Goal: Information Seeking & Learning: Learn about a topic

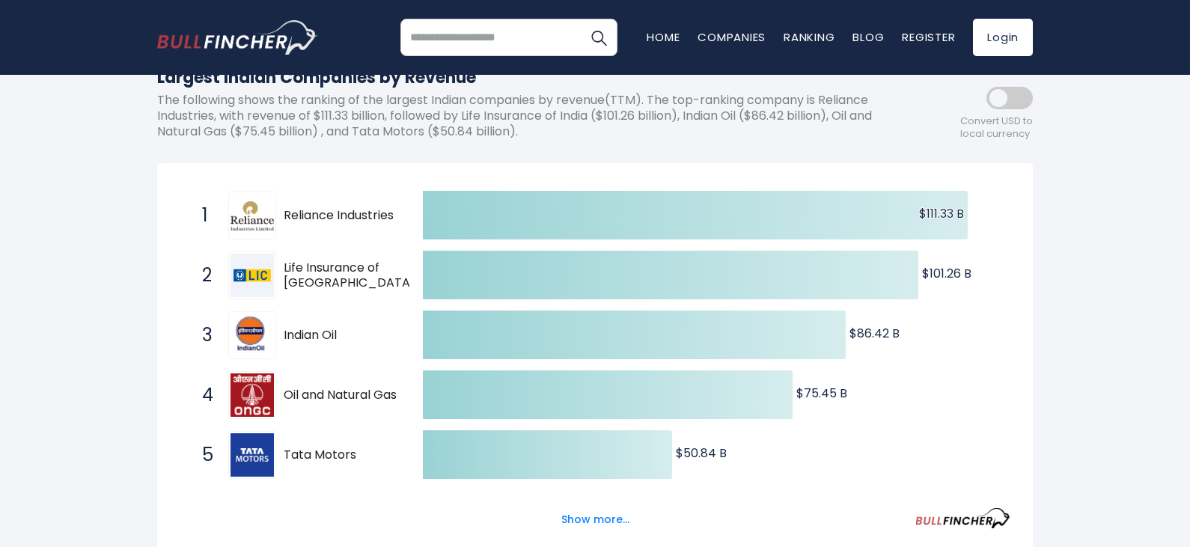
scroll to position [224, 0]
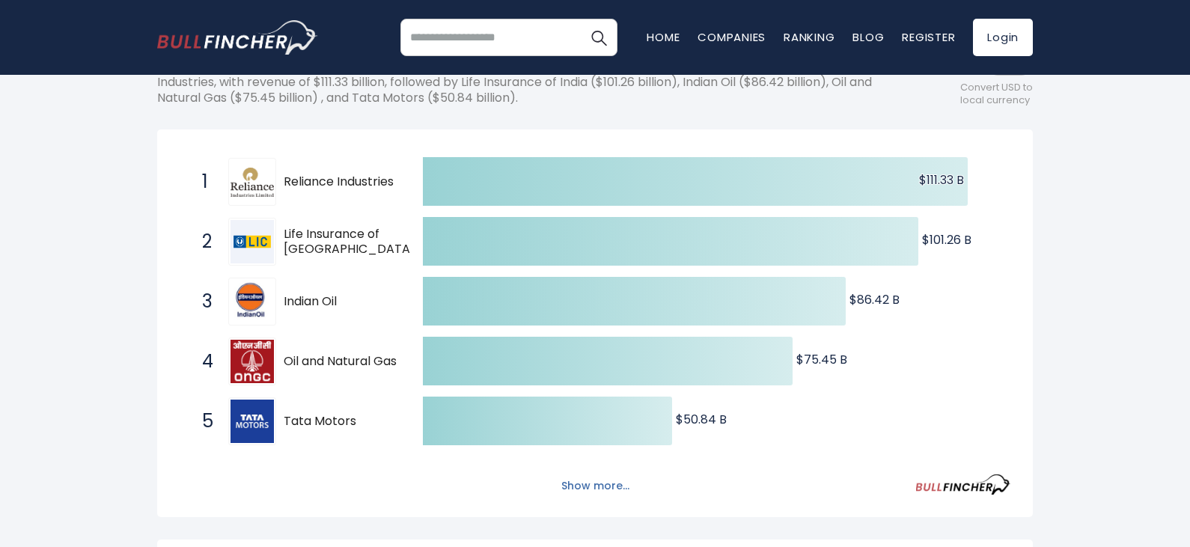
click at [604, 485] on button "Show more..." at bounding box center [595, 486] width 86 height 25
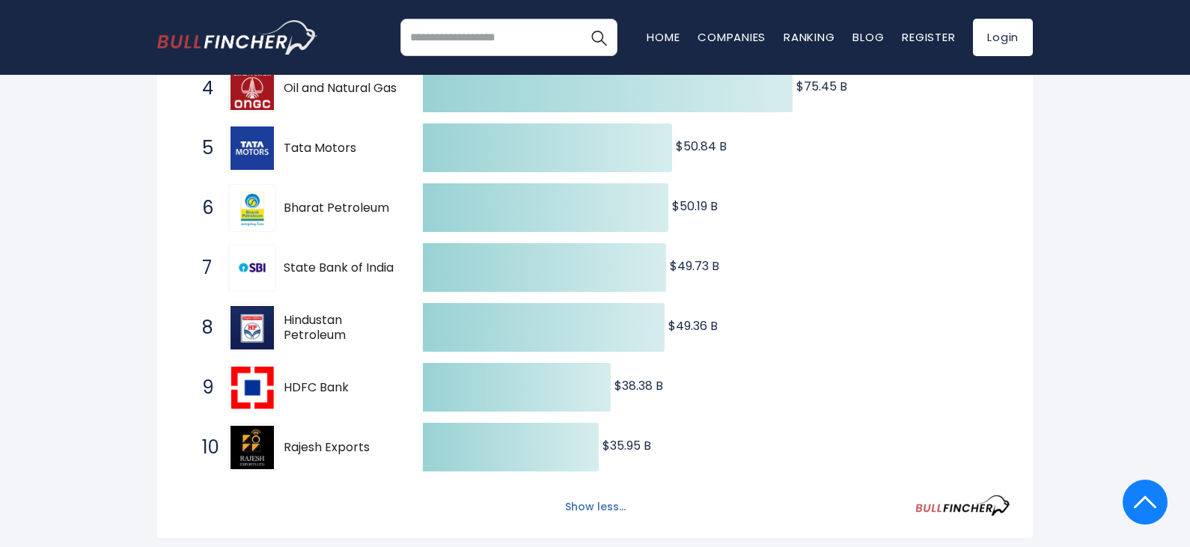
scroll to position [524, 0]
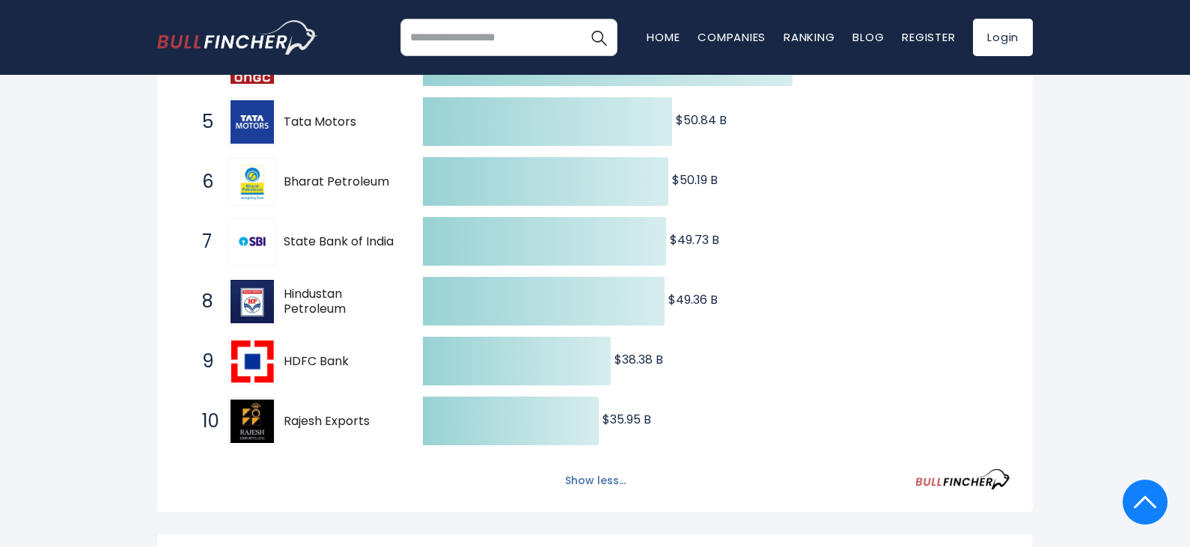
click at [604, 485] on button "Show less..." at bounding box center [595, 480] width 79 height 25
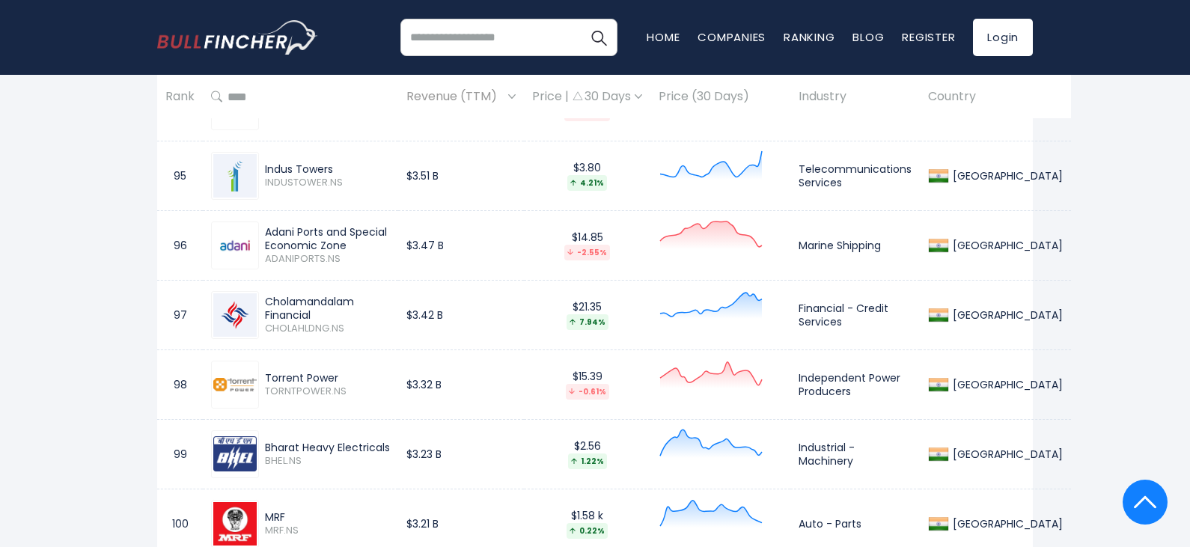
scroll to position [7332, 0]
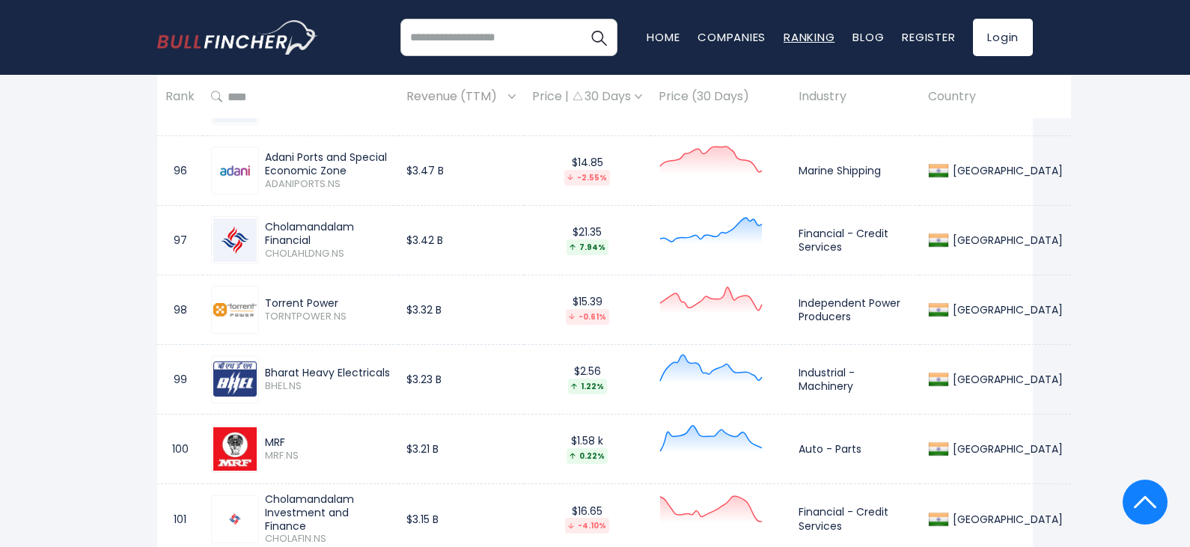
click at [818, 38] on link "Ranking" at bounding box center [808, 37] width 51 height 16
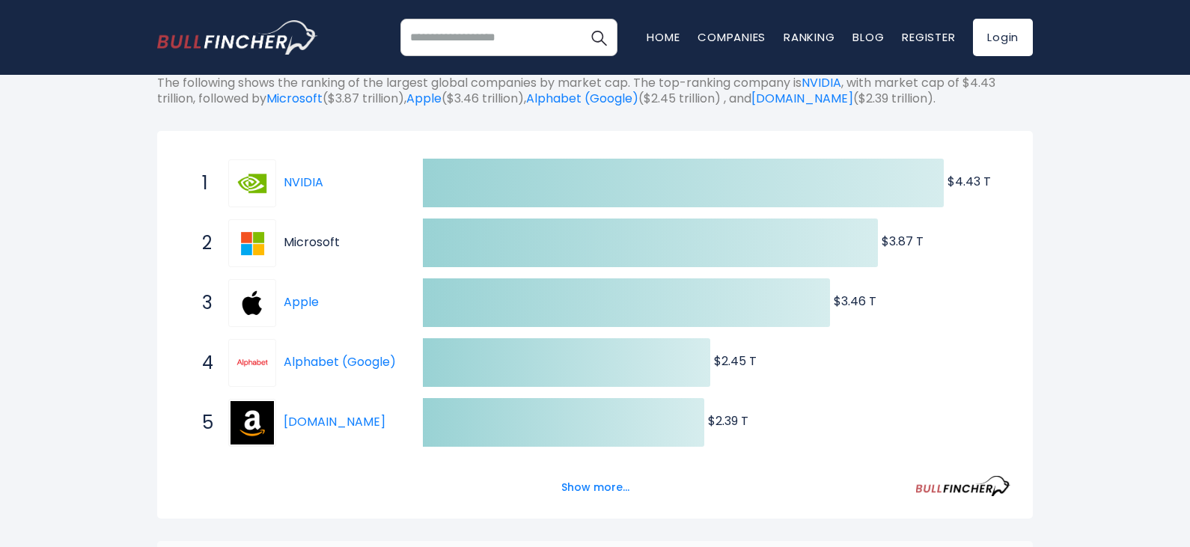
scroll to position [224, 0]
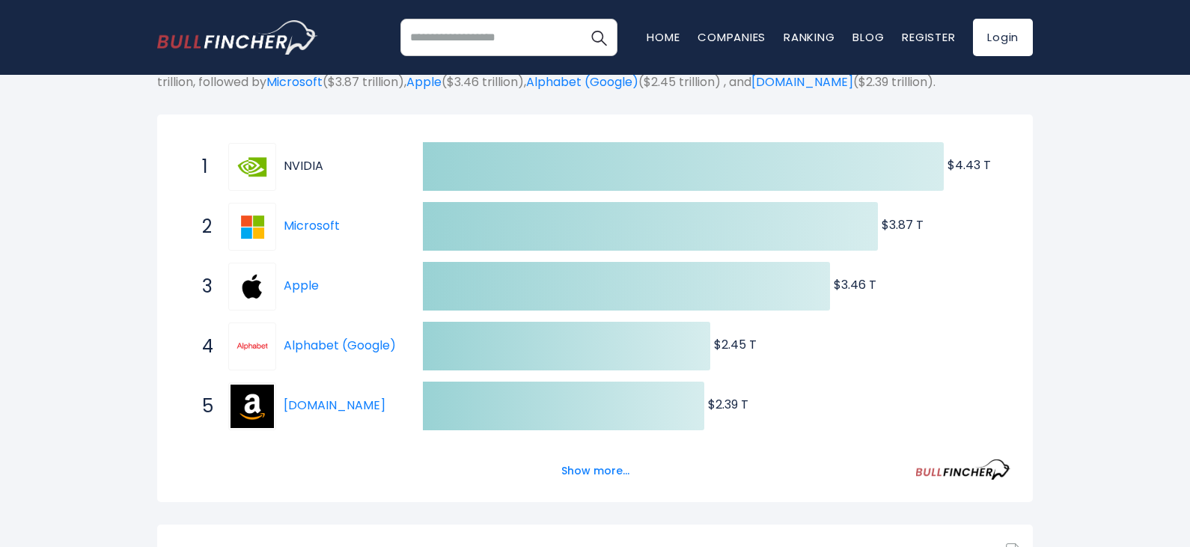
click at [318, 165] on link "NVIDIA" at bounding box center [304, 165] width 40 height 17
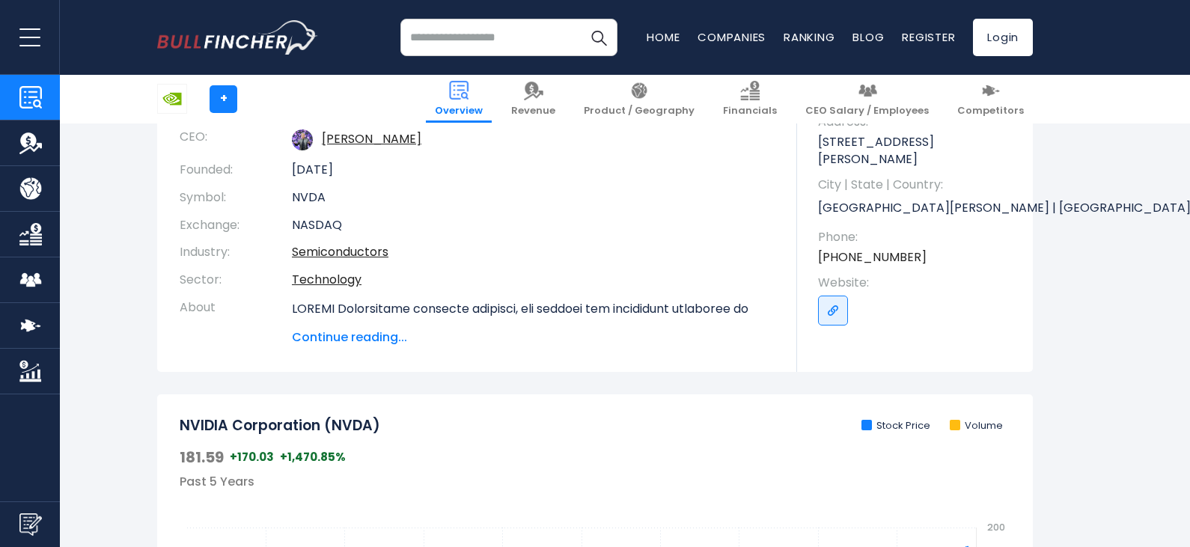
scroll to position [224, 0]
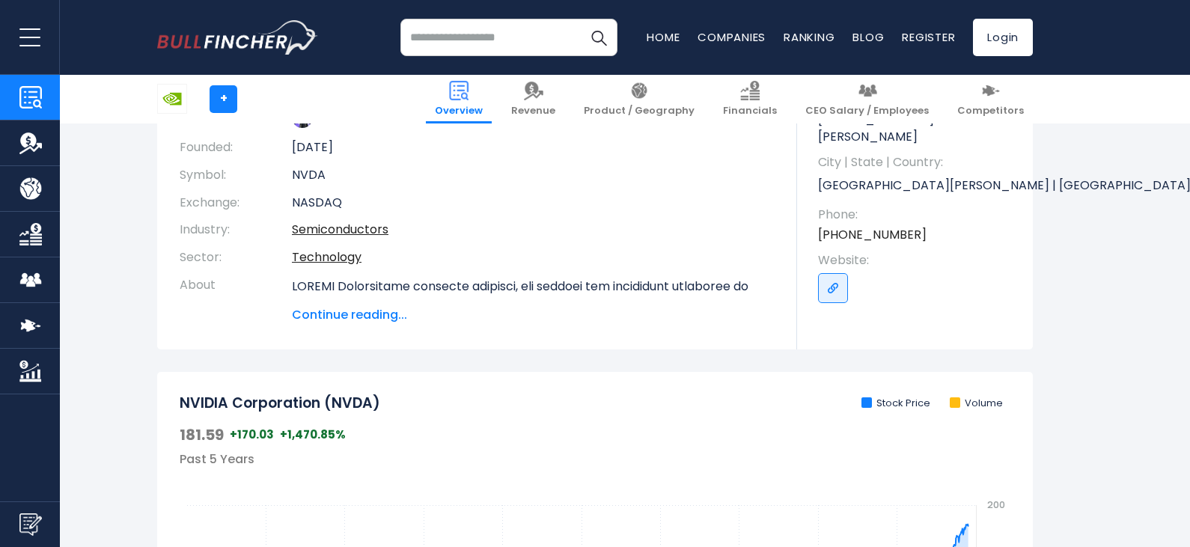
click at [366, 319] on span "Continue reading..." at bounding box center [533, 315] width 483 height 18
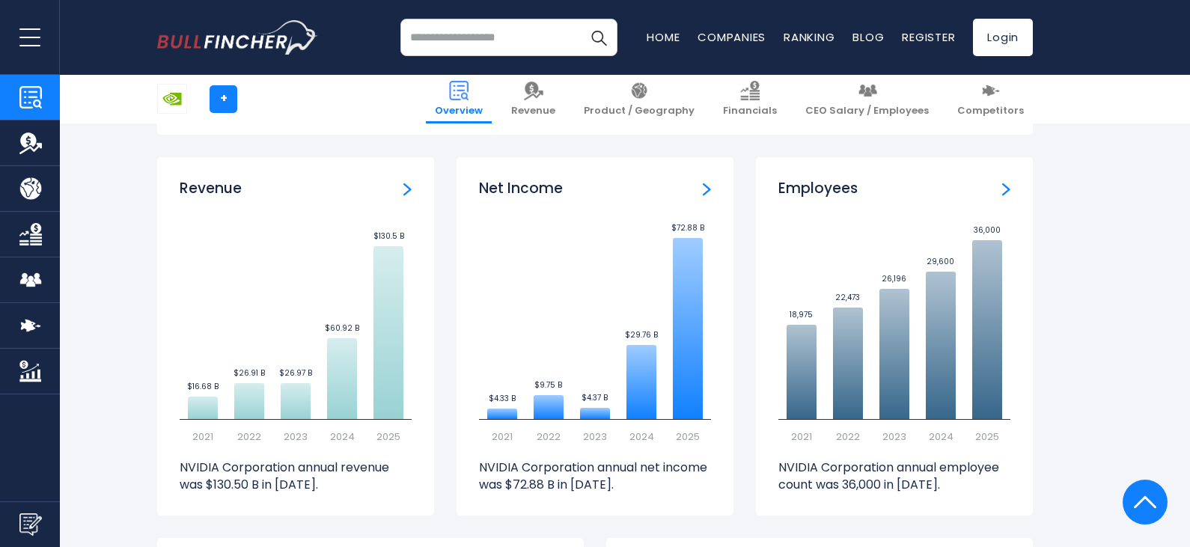
scroll to position [1347, 0]
